Goal: Task Accomplishment & Management: Complete application form

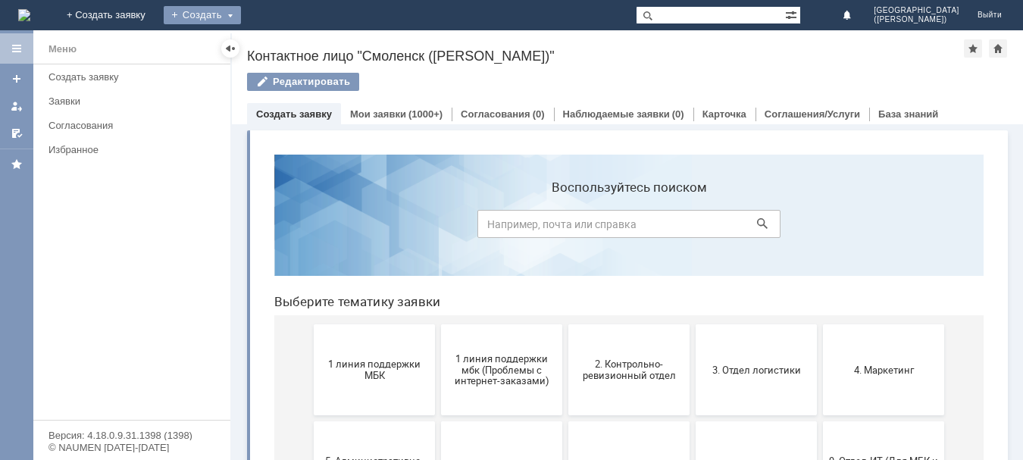
click at [241, 8] on div "Создать" at bounding box center [202, 15] width 77 height 18
click at [282, 38] on link "Заявка" at bounding box center [224, 45] width 115 height 18
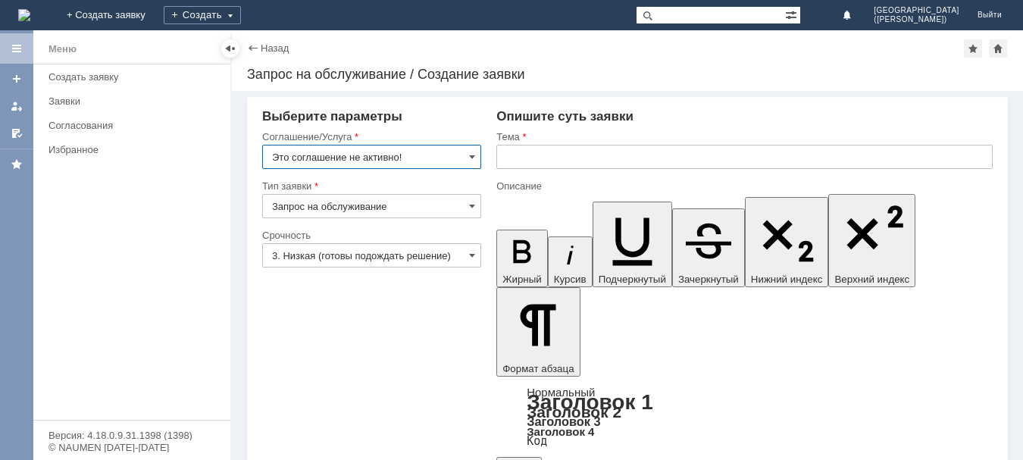
click at [452, 156] on input "Это соглашение не активно!" at bounding box center [371, 157] width 219 height 24
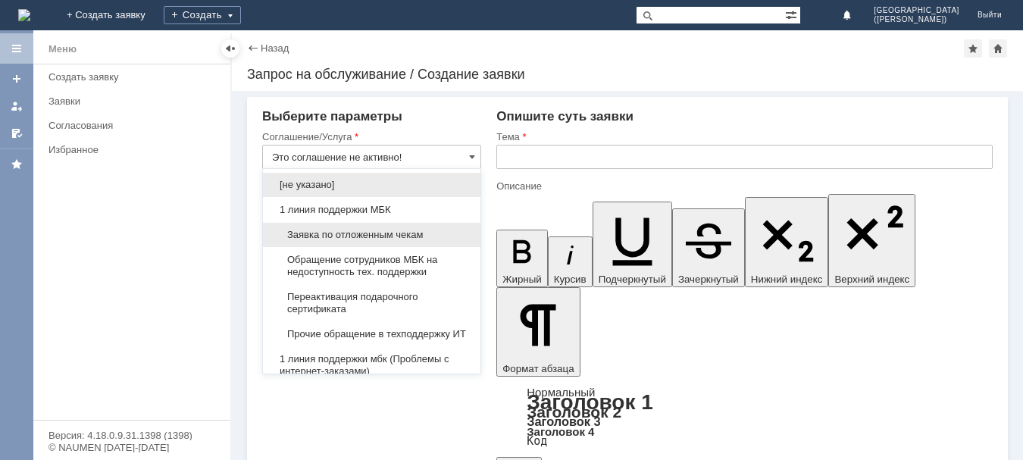
click at [391, 239] on span "Заявка по отложенным чекам" at bounding box center [371, 235] width 199 height 12
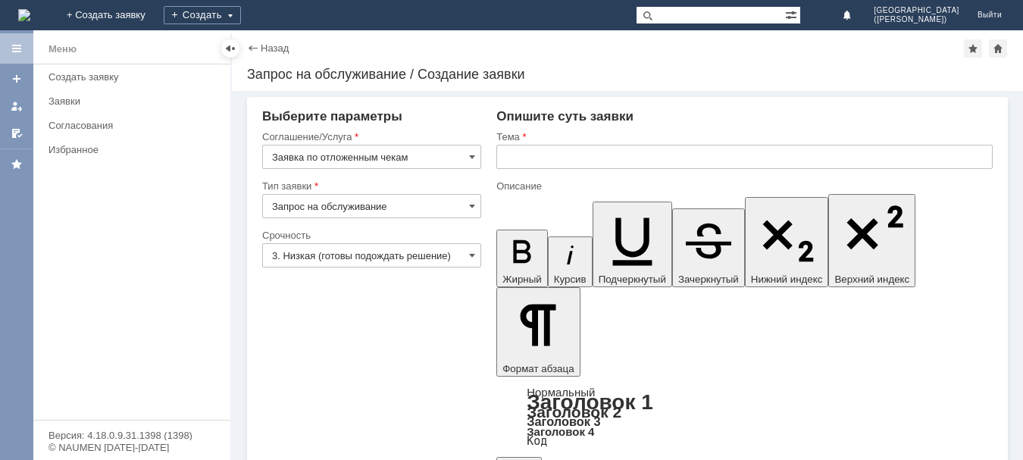
type input "Заявка по отложенным чекам"
click at [378, 209] on input "Запрос на обслуживание" at bounding box center [371, 206] width 219 height 24
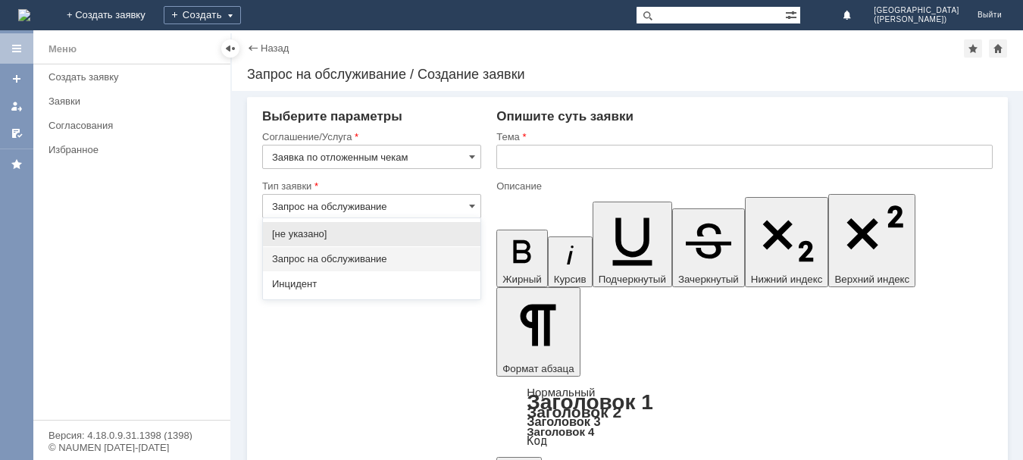
click at [411, 255] on span "Запрос на обслуживание" at bounding box center [371, 259] width 199 height 12
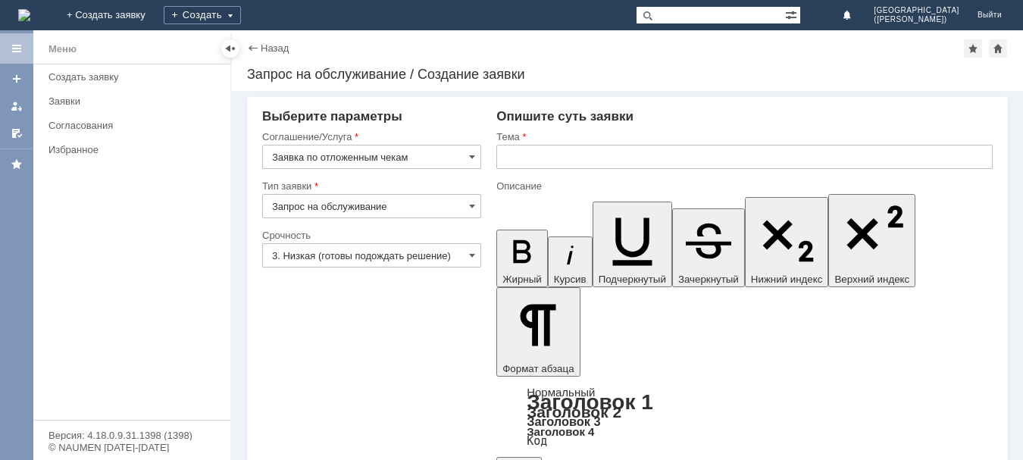
click at [411, 255] on input "3. Низкая (готовы подождать решение)" at bounding box center [371, 255] width 219 height 24
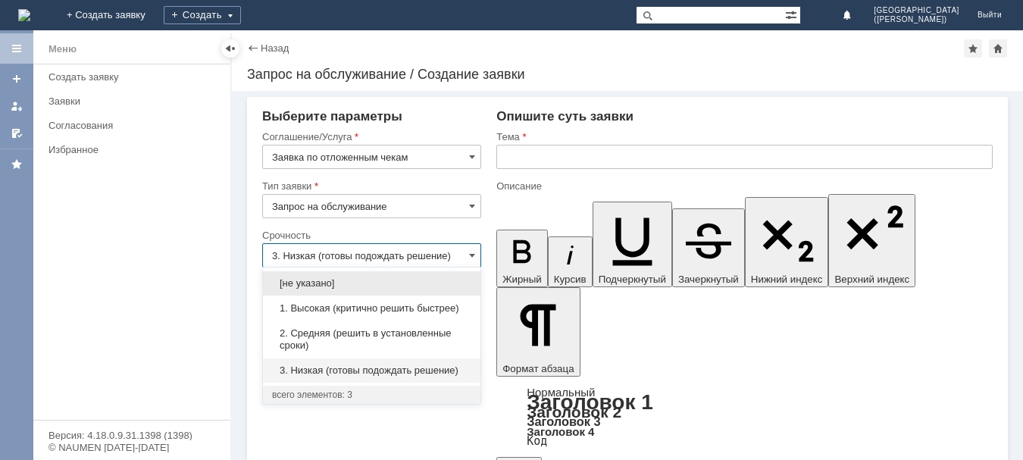
type input "Запрос на обслуживание"
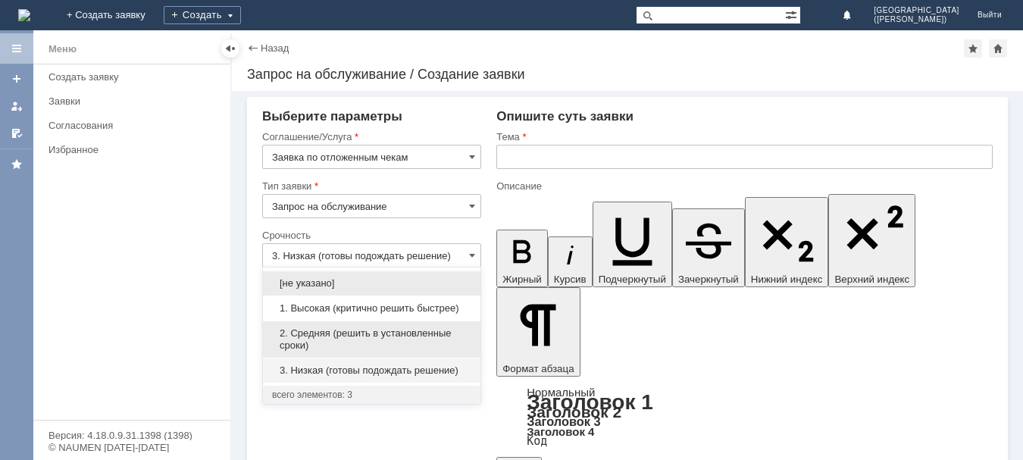
click at [421, 336] on span "2. Средняя (решить в установленные сроки)" at bounding box center [371, 339] width 199 height 24
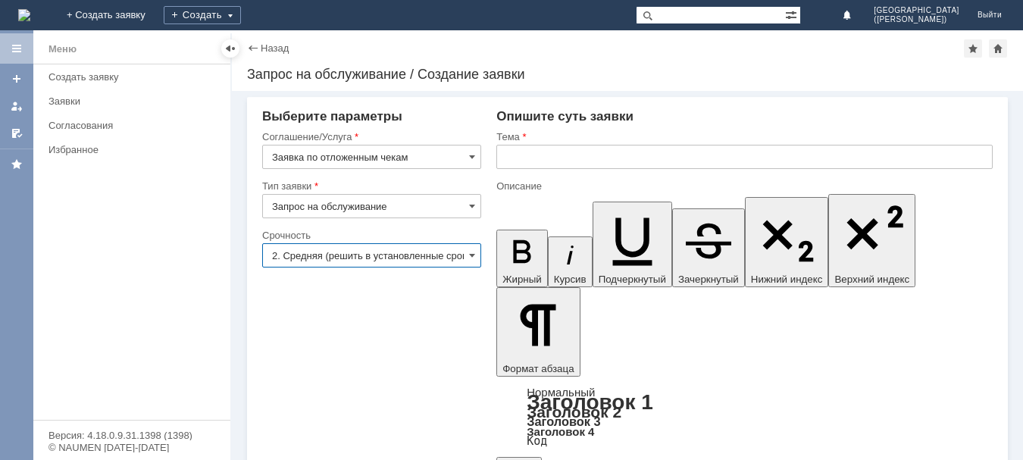
type input "2. Средняя (решить в установленные сроки)"
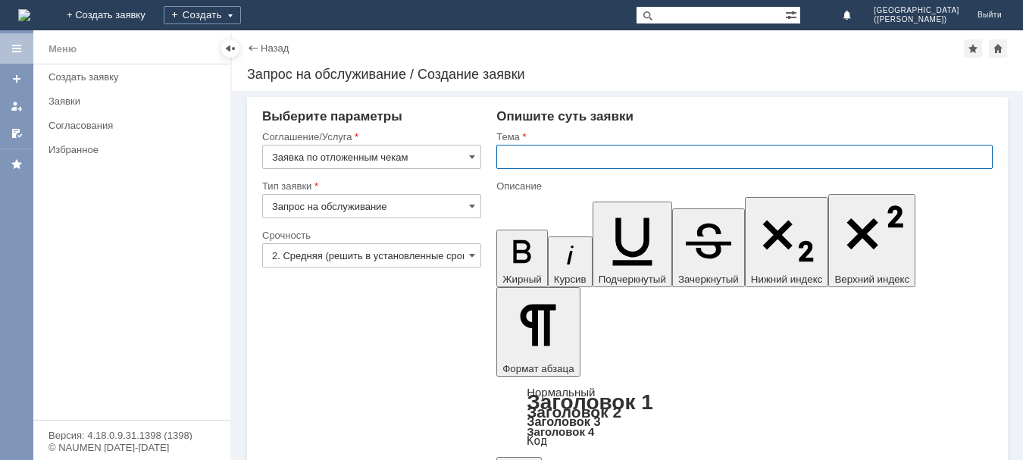
click at [578, 164] on input "text" at bounding box center [744, 157] width 496 height 24
type input "отложенные чеки"
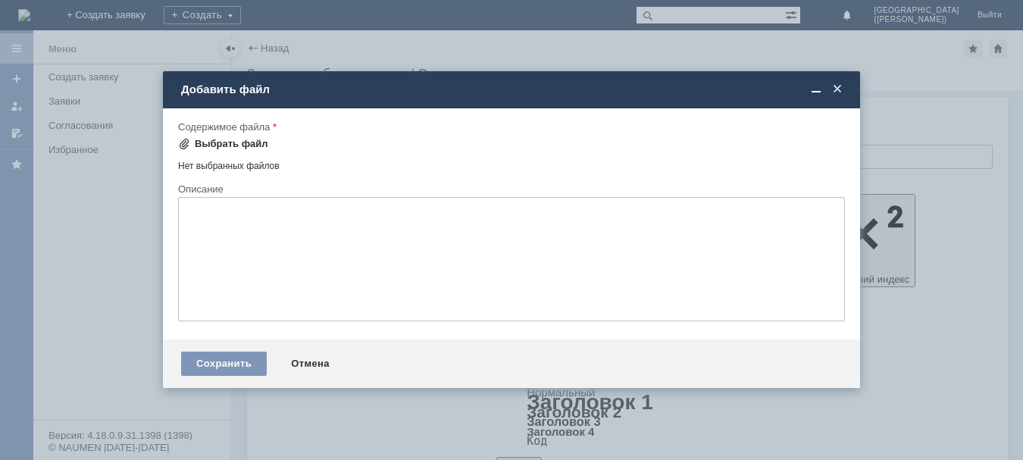
click at [239, 150] on div "Выбрать файл" at bounding box center [223, 144] width 90 height 18
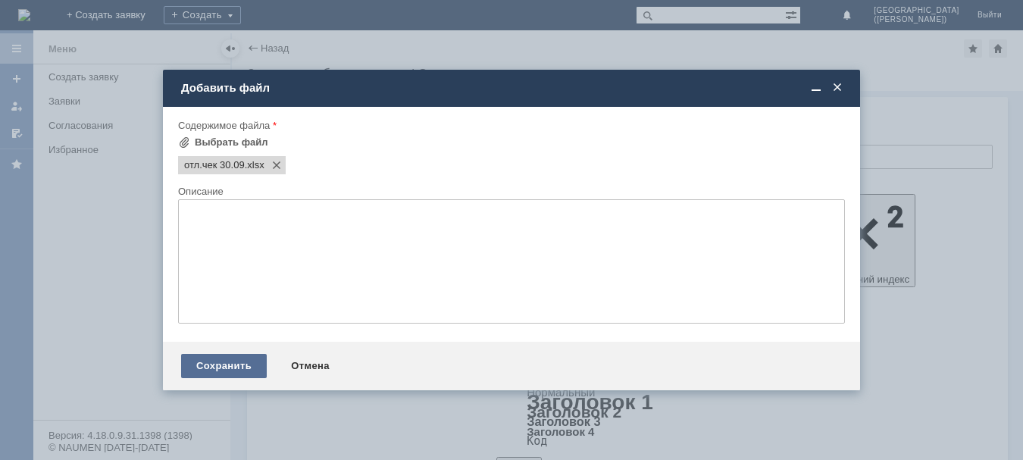
click at [221, 372] on div "Сохранить" at bounding box center [224, 366] width 86 height 24
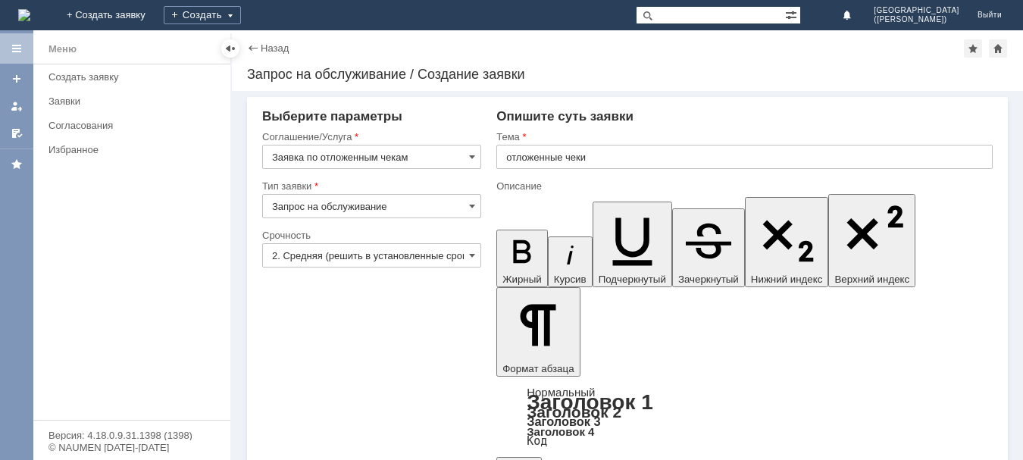
scroll to position [39, 0]
